Goal: Submit feedback/report problem

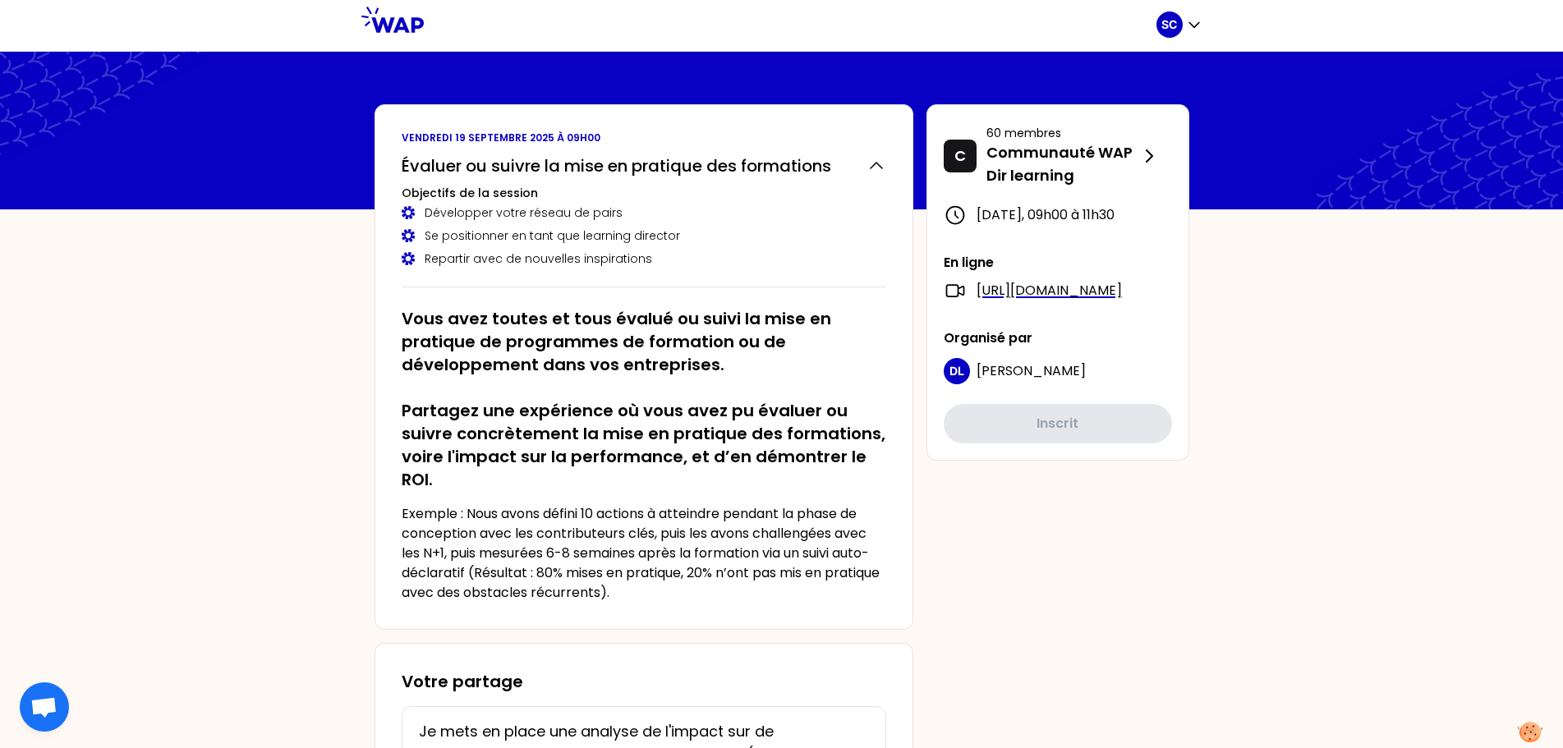
scroll to position [2, 0]
click at [1196, 26] on icon "button" at bounding box center [1194, 24] width 16 height 16
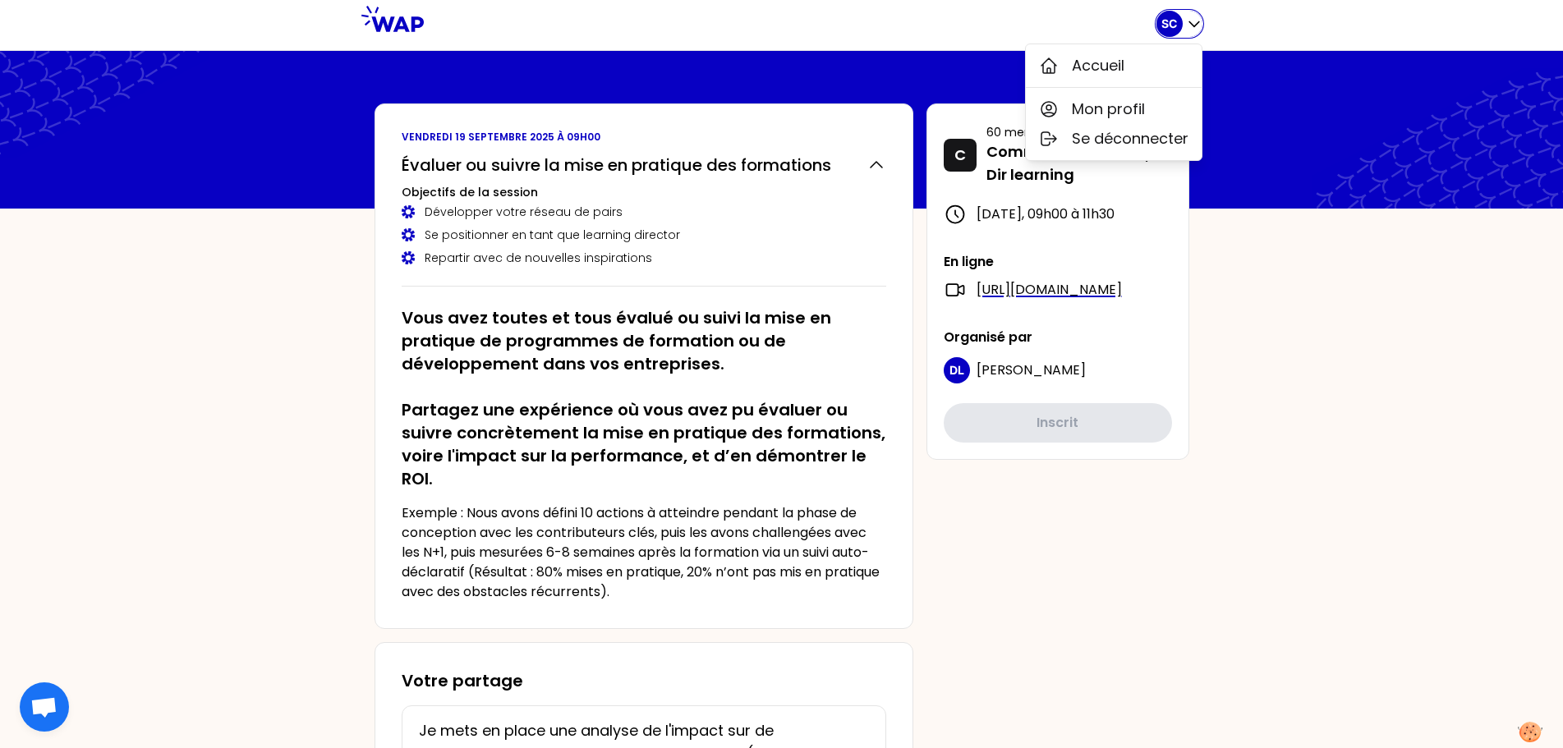
click at [1196, 26] on icon "button" at bounding box center [1194, 24] width 16 height 16
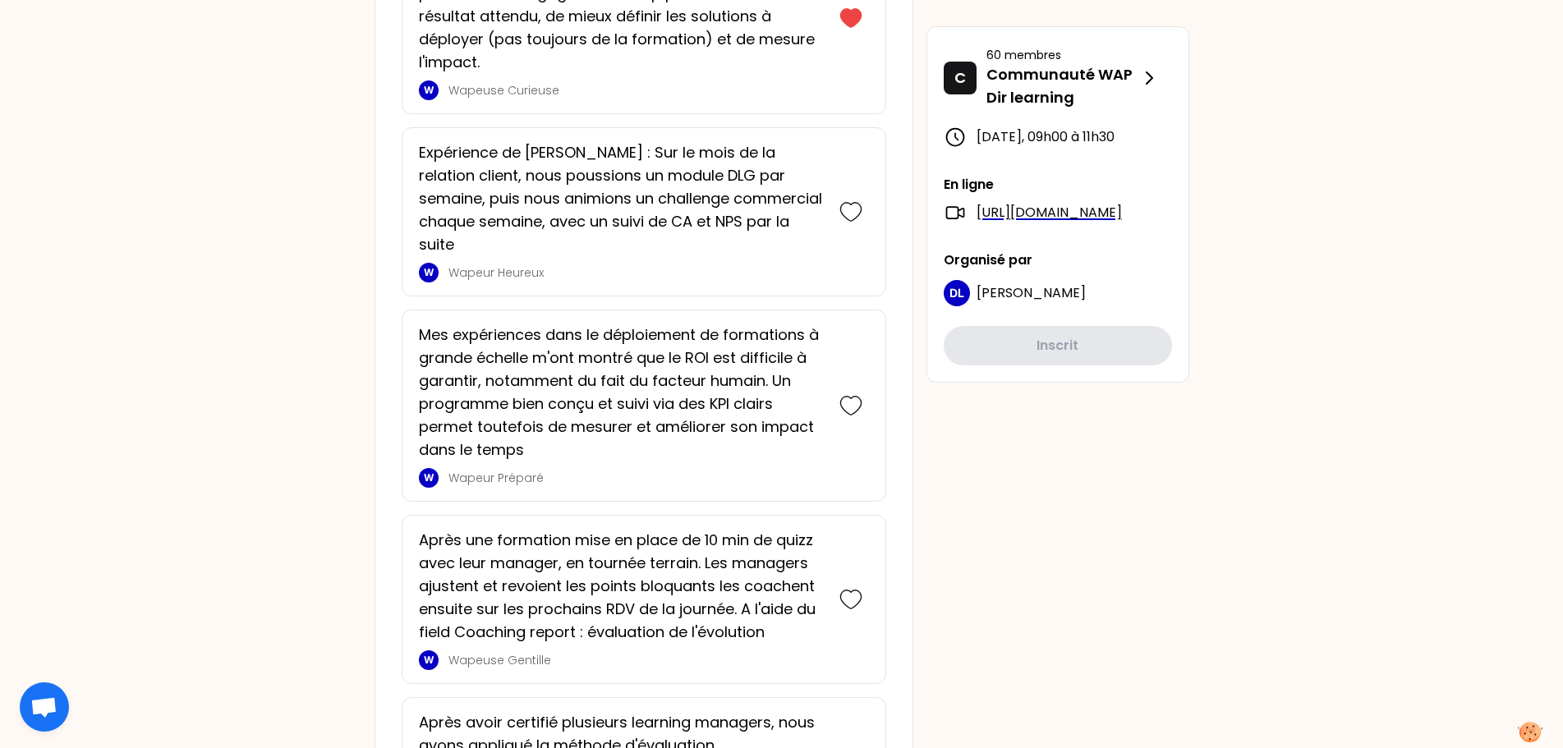
scroll to position [1945, 0]
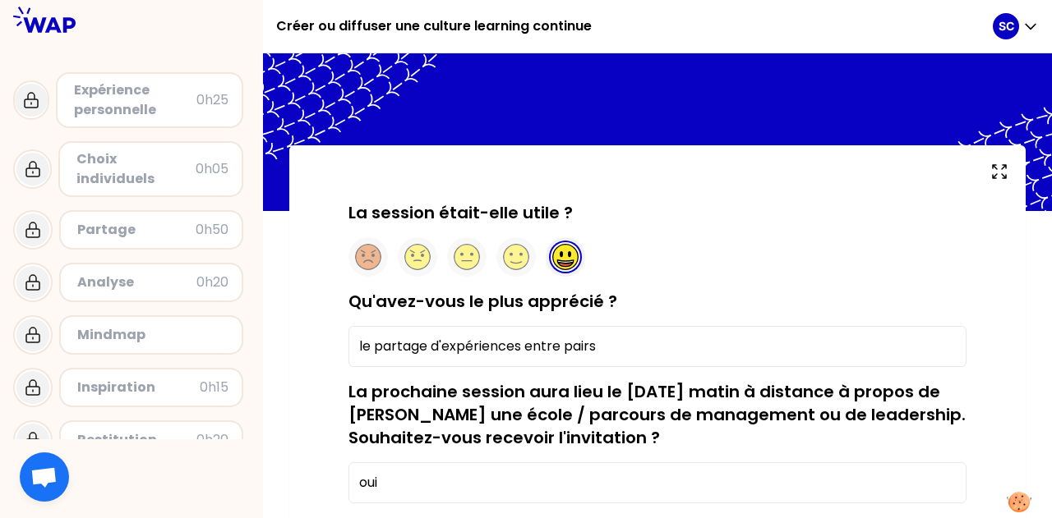
click at [151, 106] on div "Expérience personnelle" at bounding box center [135, 100] width 122 height 39
